Goal: Task Accomplishment & Management: Manage account settings

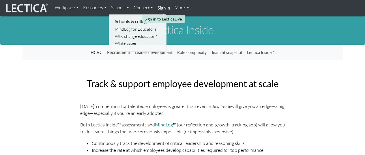
click at [164, 8] on strong "Sign in" at bounding box center [164, 7] width 12 height 5
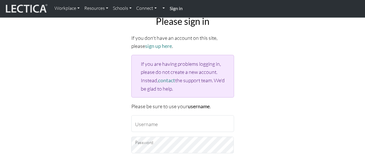
scroll to position [58, 0]
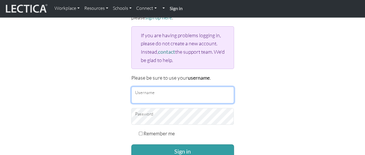
type input "durwinfoster"
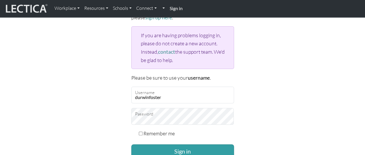
drag, startPoint x: 140, startPoint y: 132, endPoint x: 142, endPoint y: 137, distance: 4.6
click at [140, 132] on input "Remember me" at bounding box center [141, 134] width 4 height 4
checkbox input "true"
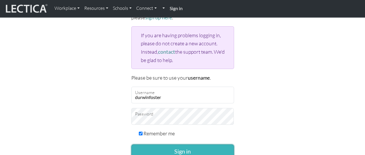
click at [163, 149] on button "Sign in" at bounding box center [182, 151] width 103 height 14
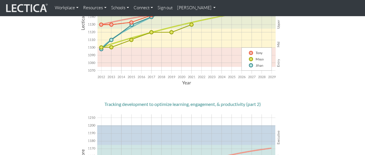
scroll to position [260, 0]
